Goal: Navigation & Orientation: Find specific page/section

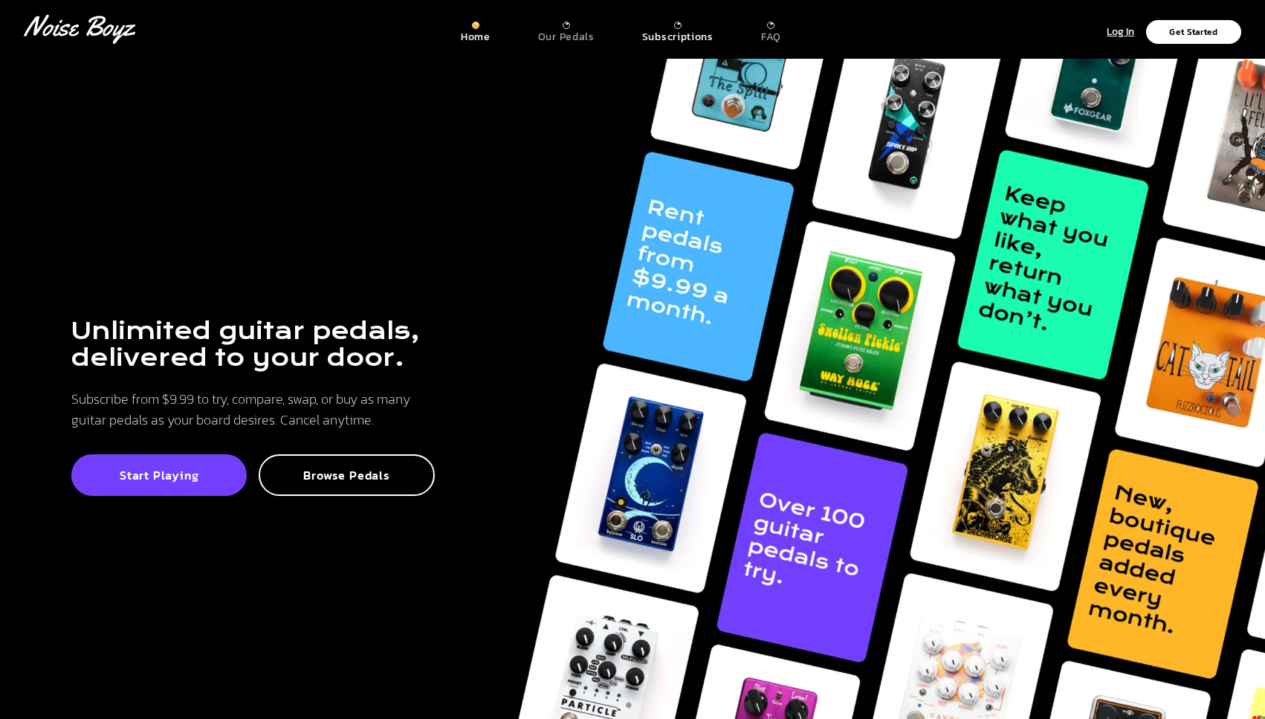
click at [659, 36] on p "Subscriptions" at bounding box center [677, 36] width 71 height 13
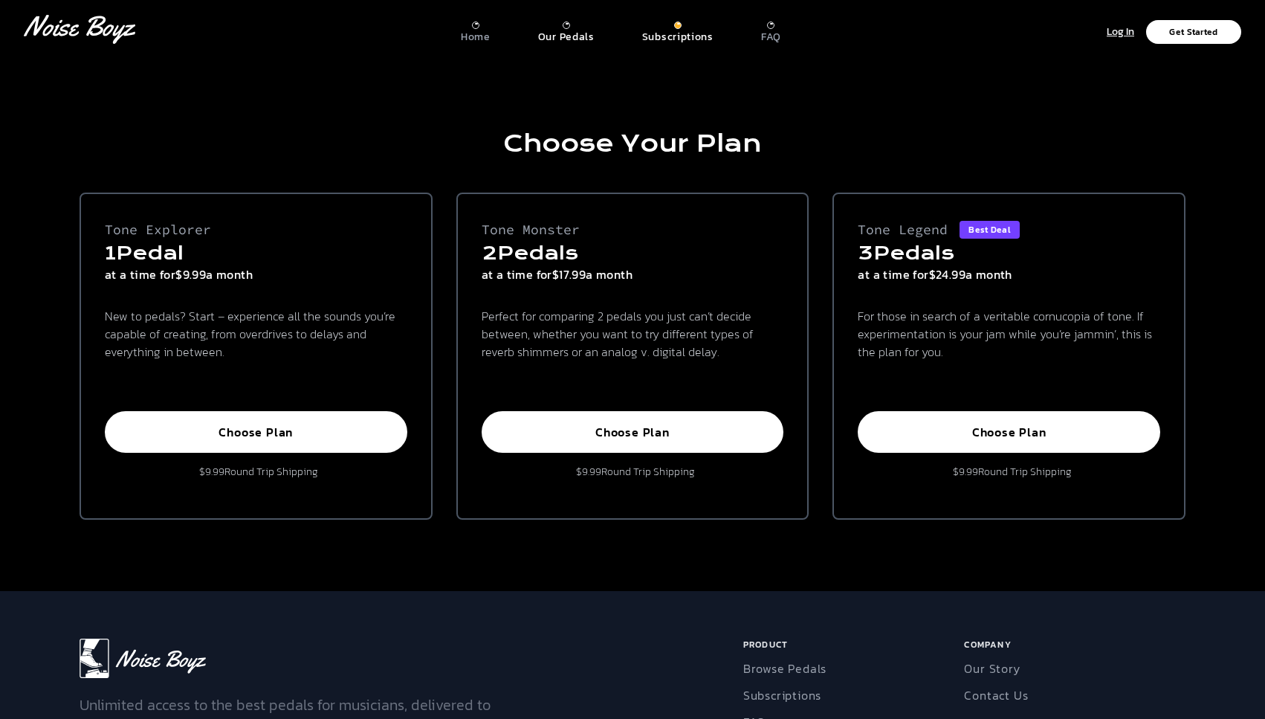
click at [587, 38] on p "Our Pedals" at bounding box center [566, 36] width 56 height 13
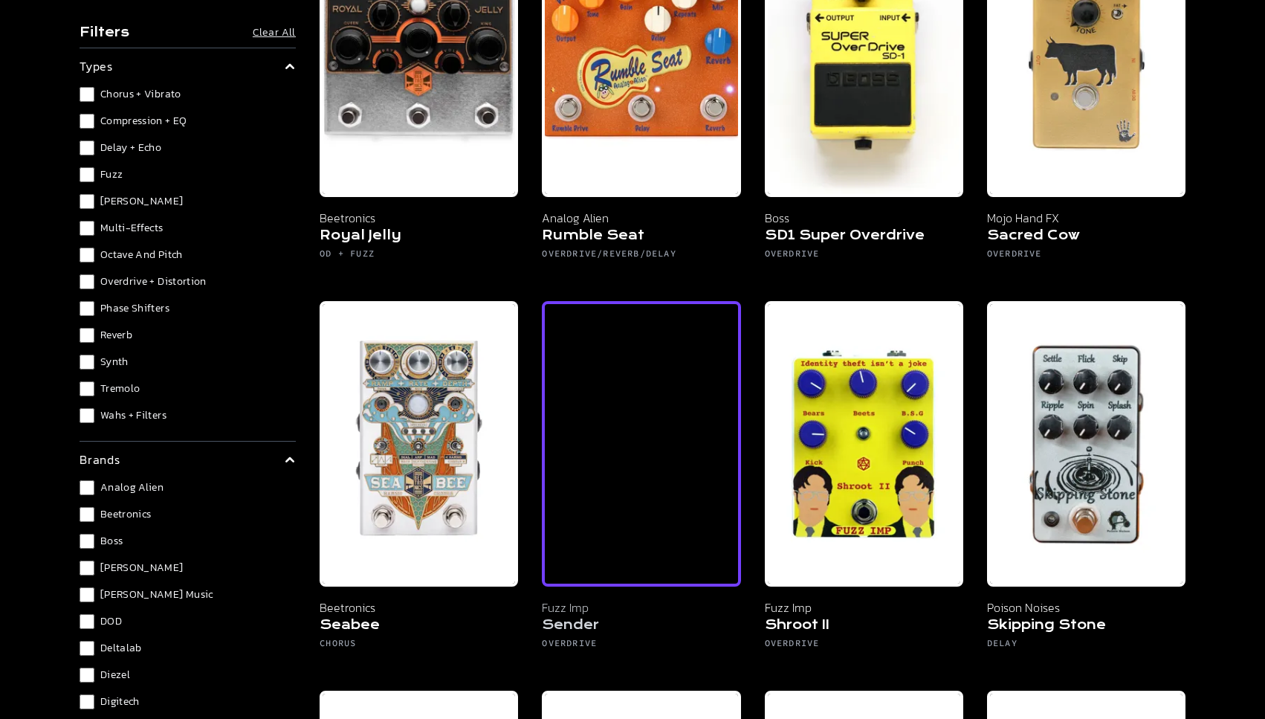
scroll to position [9296, 0]
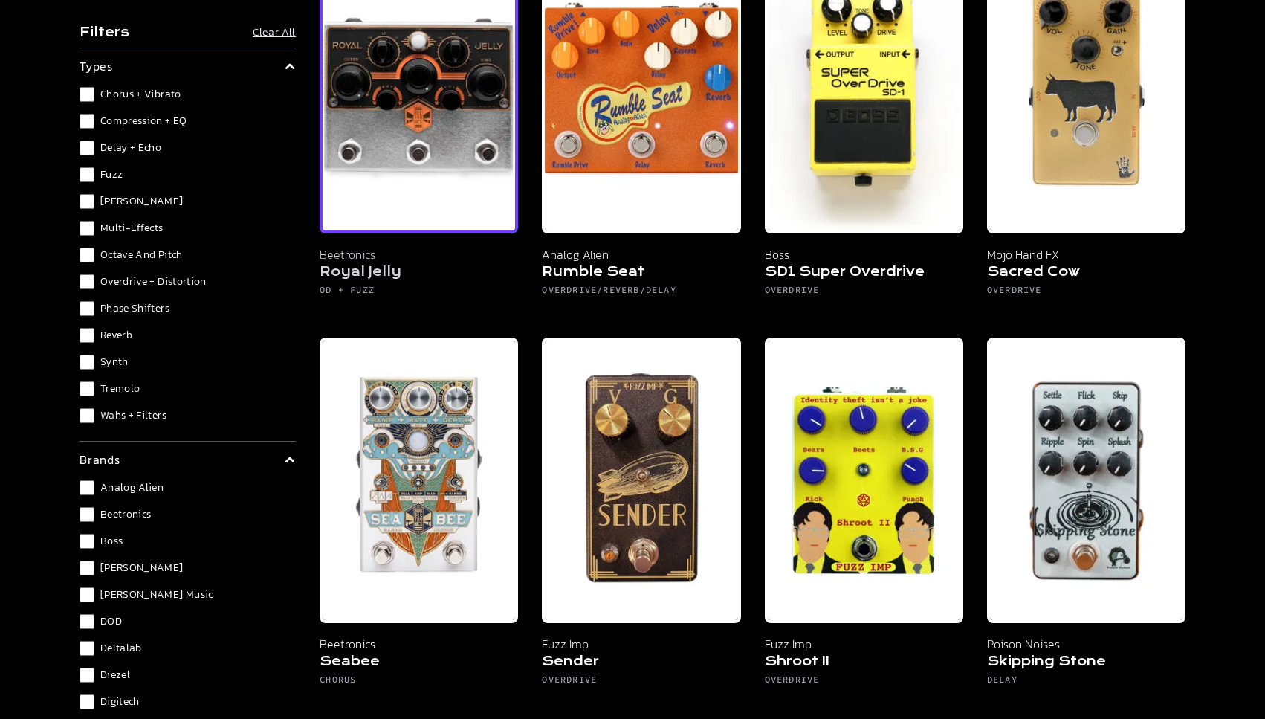
drag, startPoint x: 441, startPoint y: 105, endPoint x: 437, endPoint y: 136, distance: 31.4
click at [438, 119] on img at bounding box center [419, 90] width 198 height 285
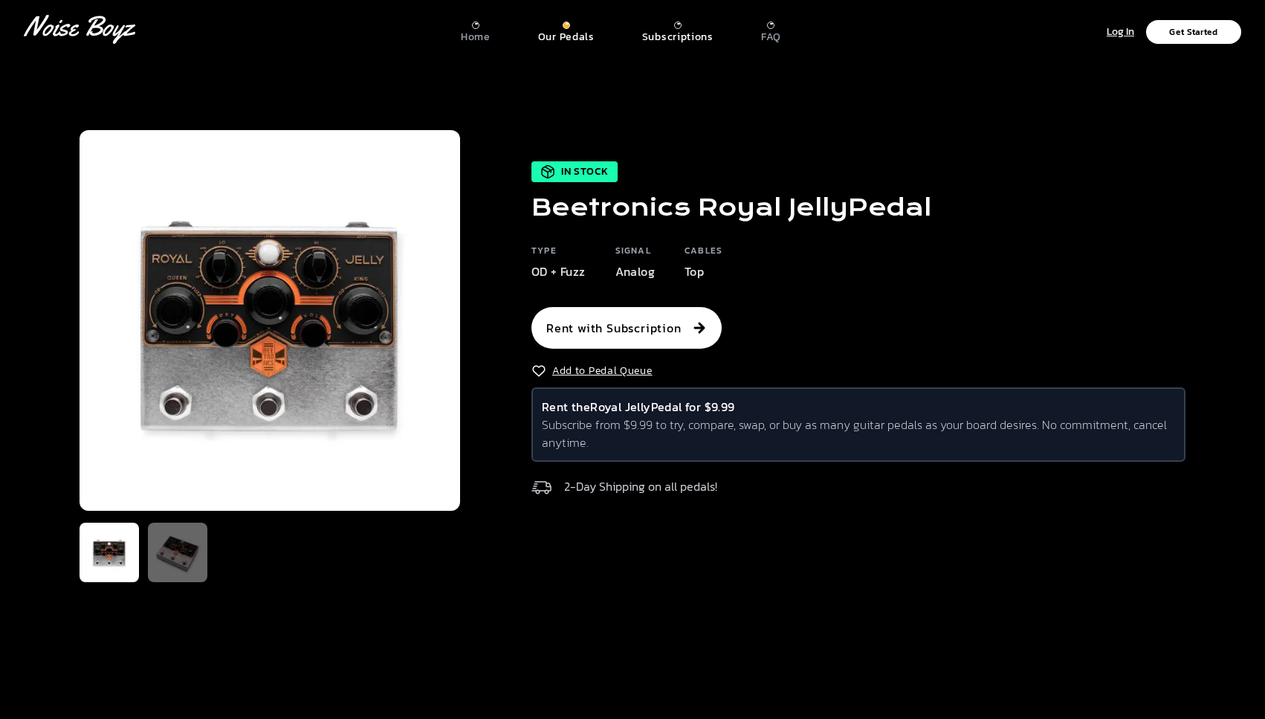
click at [661, 34] on p "Subscriptions" at bounding box center [677, 36] width 71 height 13
